Goal: Information Seeking & Learning: Learn about a topic

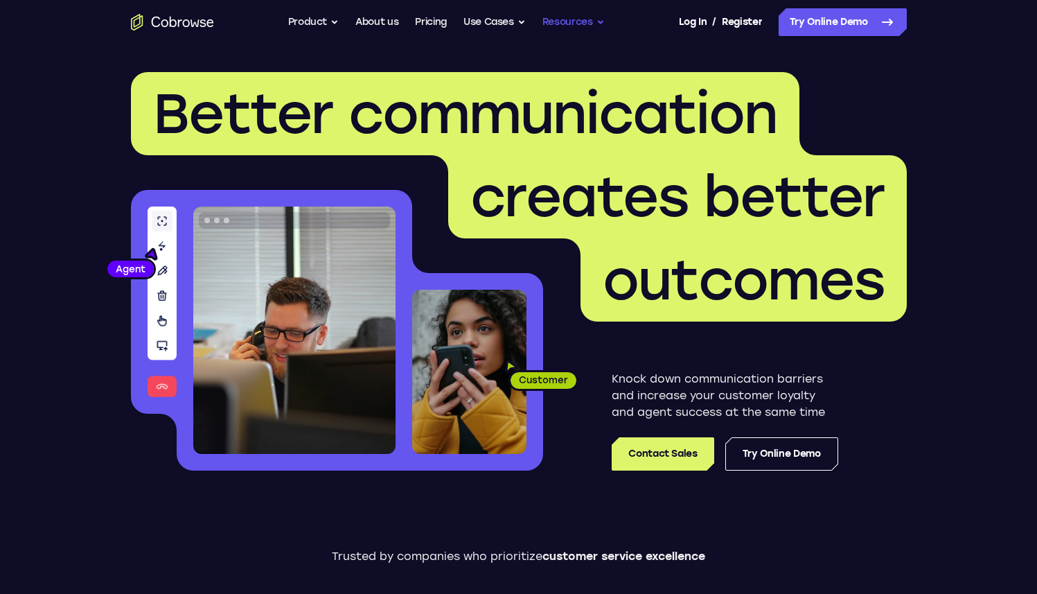
click at [546, 30] on button "Resources" at bounding box center [574, 22] width 62 height 28
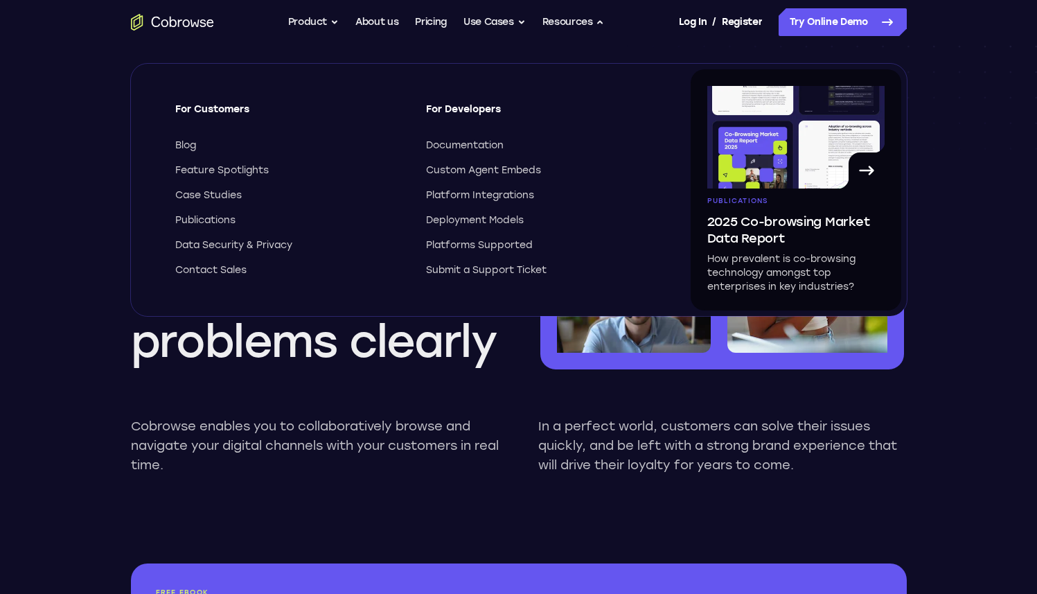
scroll to position [1146, 0]
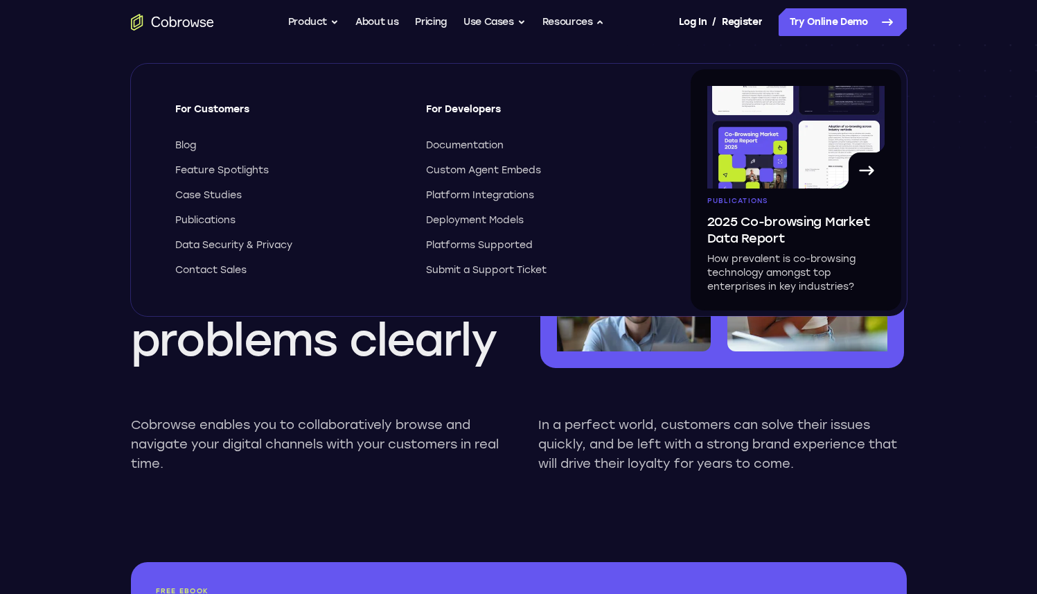
click at [904, 439] on p "In a perfect world, customers can solve their issues quickly, and be left with …" at bounding box center [722, 444] width 369 height 58
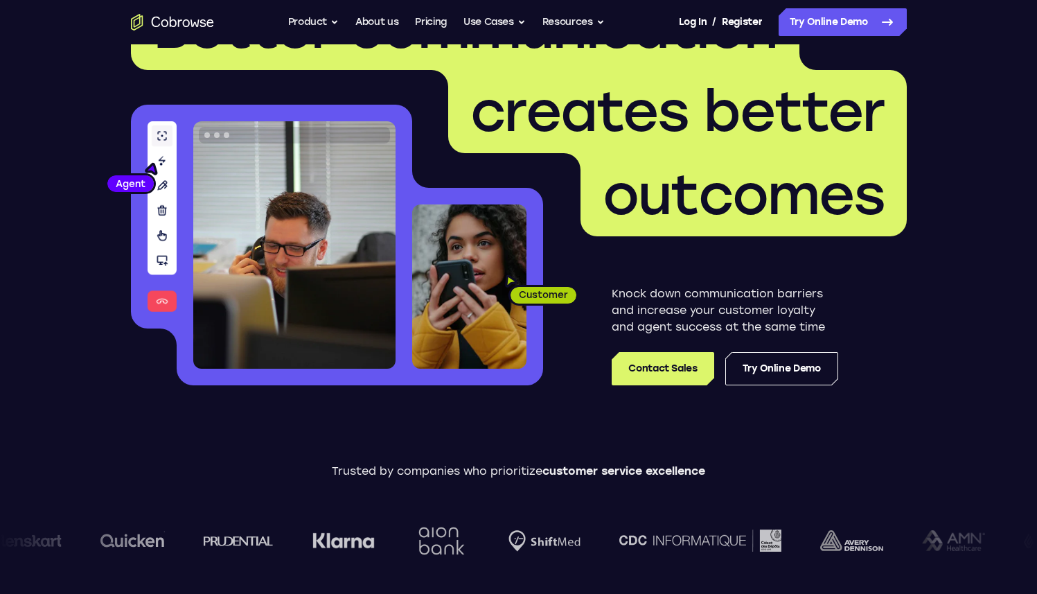
scroll to position [0, 0]
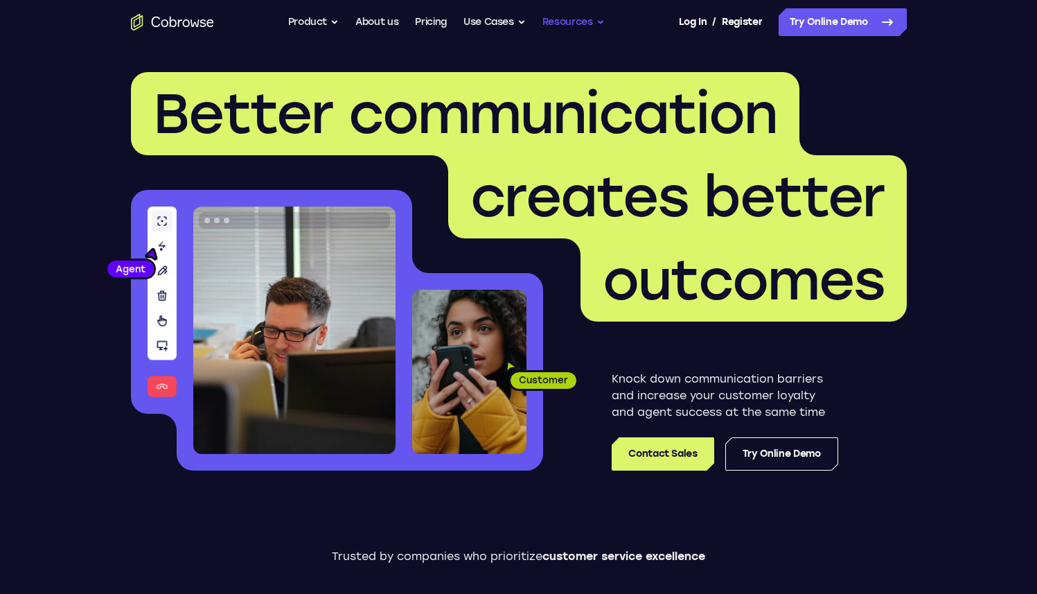
click at [545, 25] on button "Resources" at bounding box center [574, 22] width 62 height 28
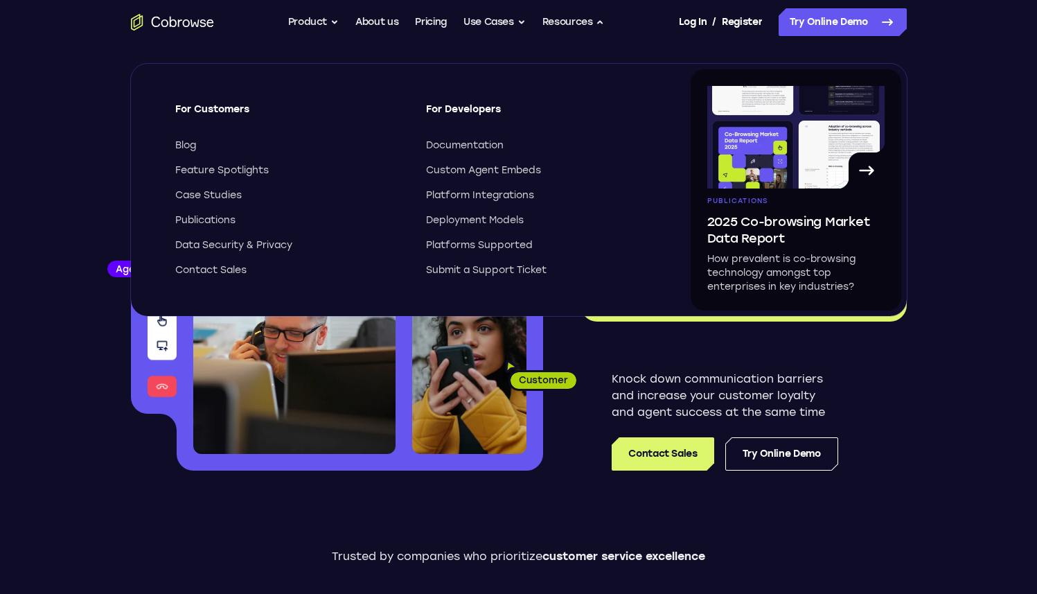
click at [512, 49] on header "Better communication creates better outcomes Customer Agent Agent Knock down co…" at bounding box center [519, 276] width 887 height 465
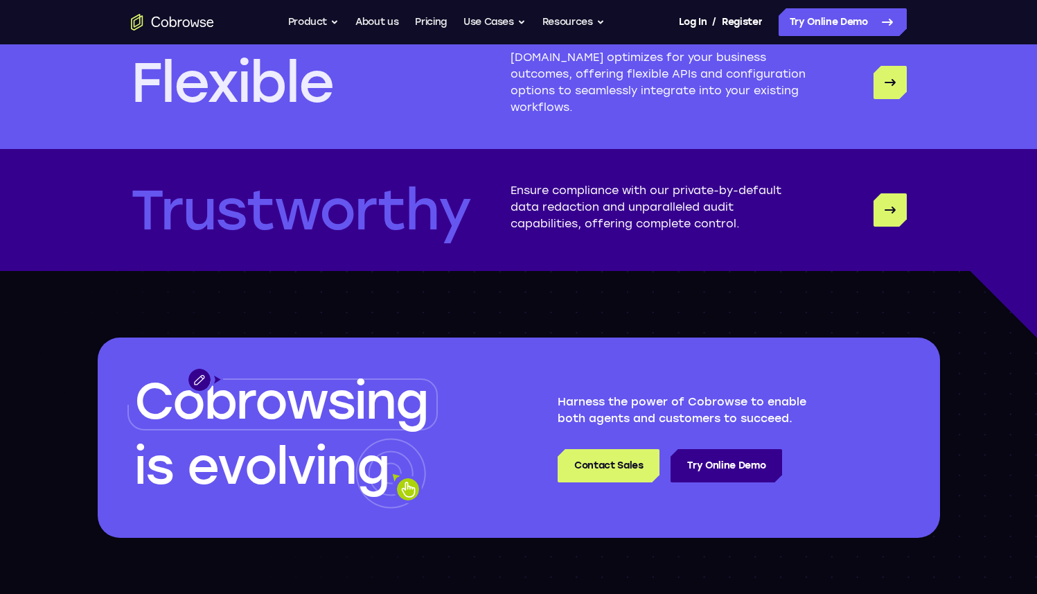
scroll to position [4223, 0]
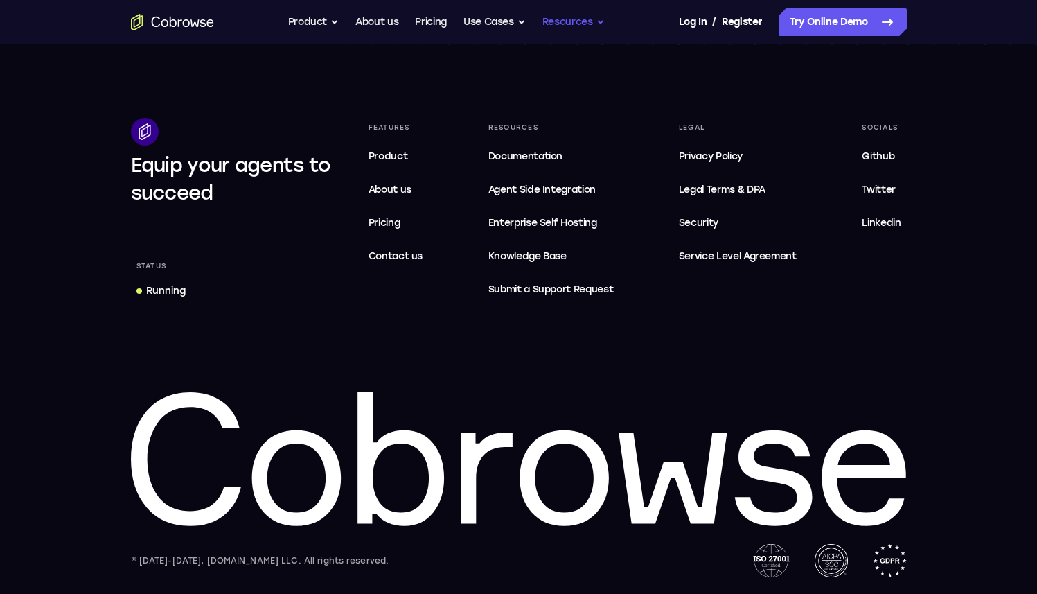
click at [579, 30] on button "Resources" at bounding box center [574, 22] width 62 height 28
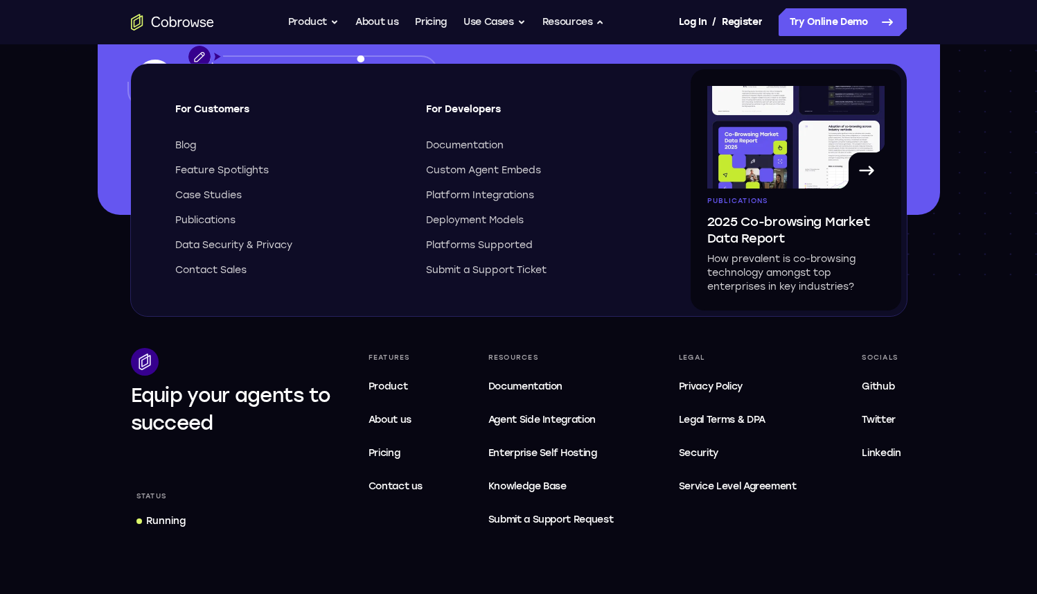
scroll to position [3985, 0]
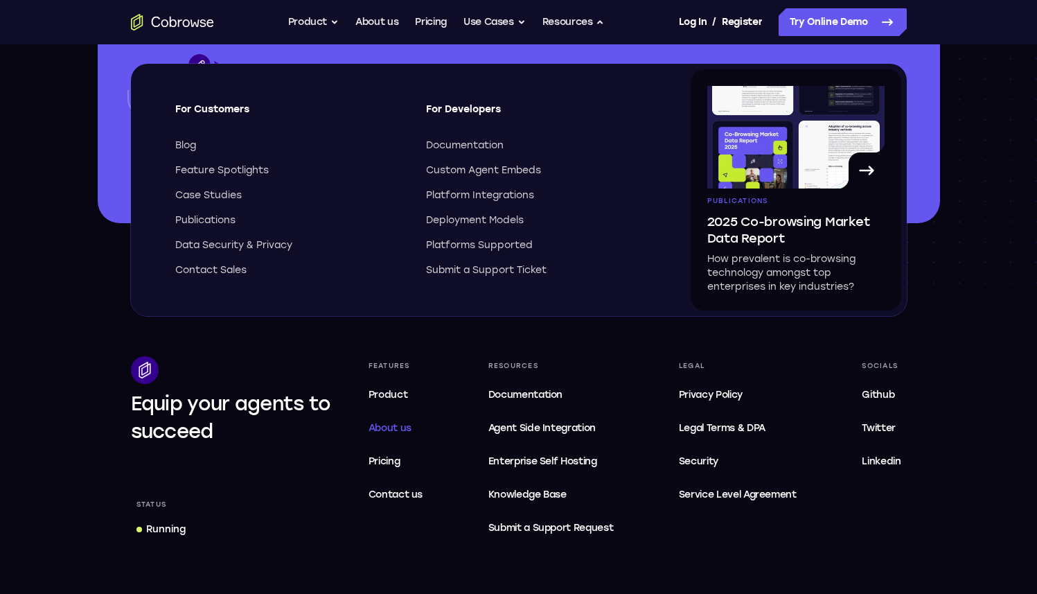
click at [371, 421] on link "About us" at bounding box center [396, 428] width 66 height 28
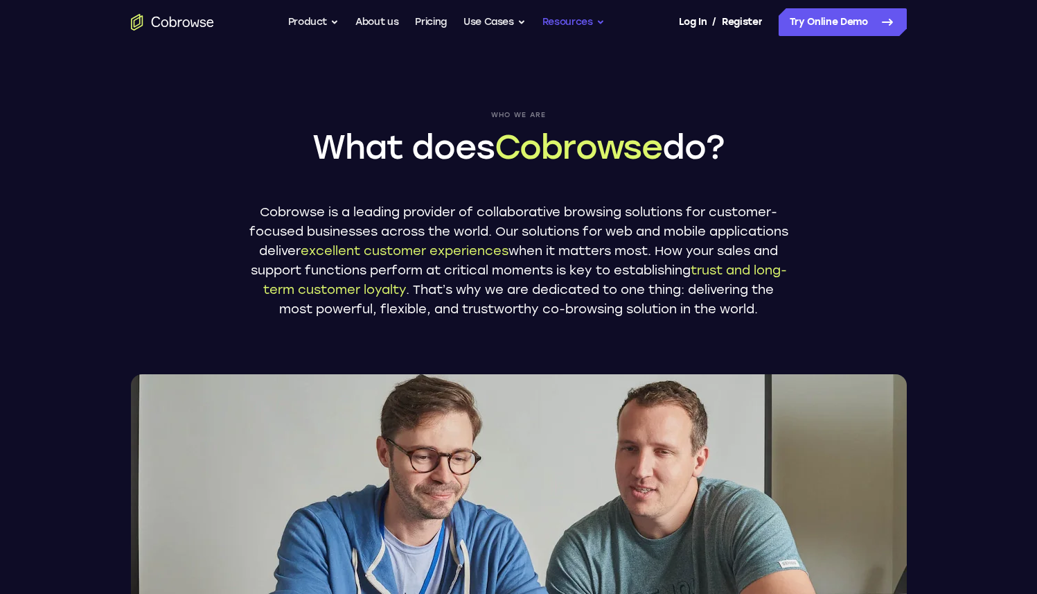
click at [564, 11] on button "Resources" at bounding box center [574, 22] width 62 height 28
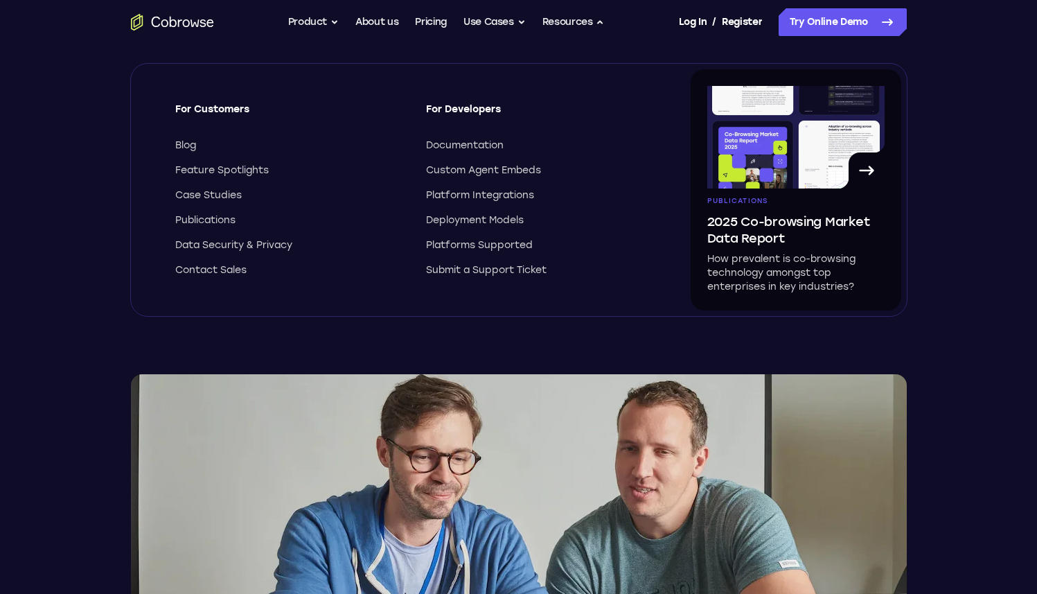
click at [939, 274] on div "Who we are What does Cobrowse do? Cobrowse is a leading provider of collaborati…" at bounding box center [519, 337] width 887 height 586
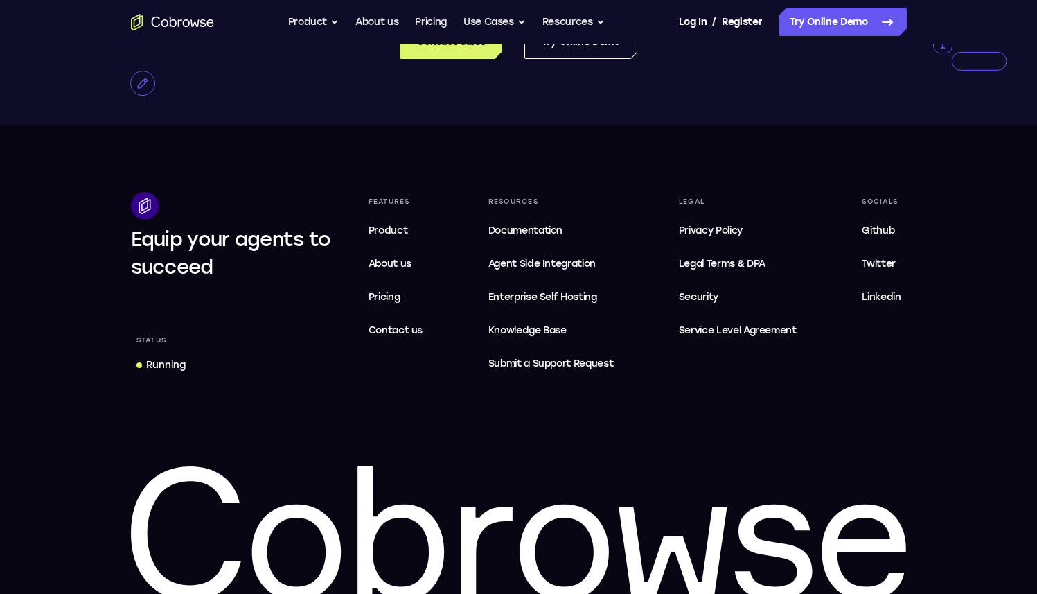
scroll to position [2719, 0]
